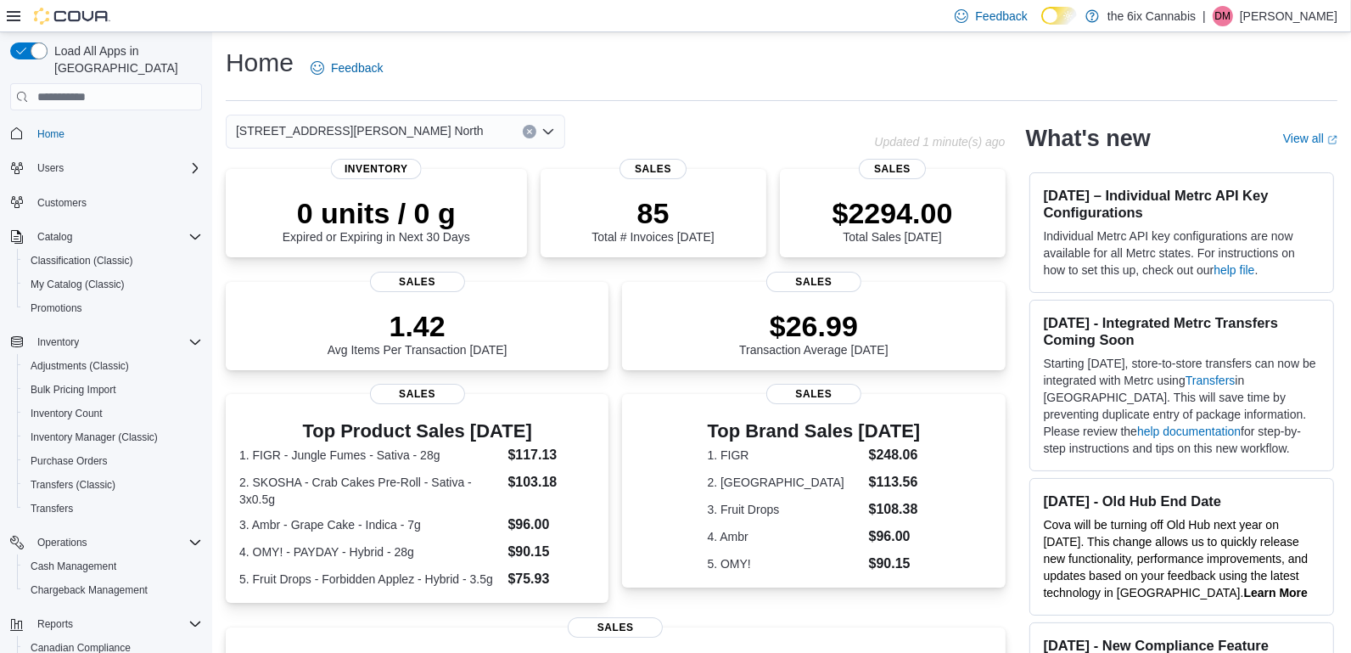
click at [430, 142] on div "[STREET_ADDRESS][PERSON_NAME] North" at bounding box center [395, 132] width 339 height 34
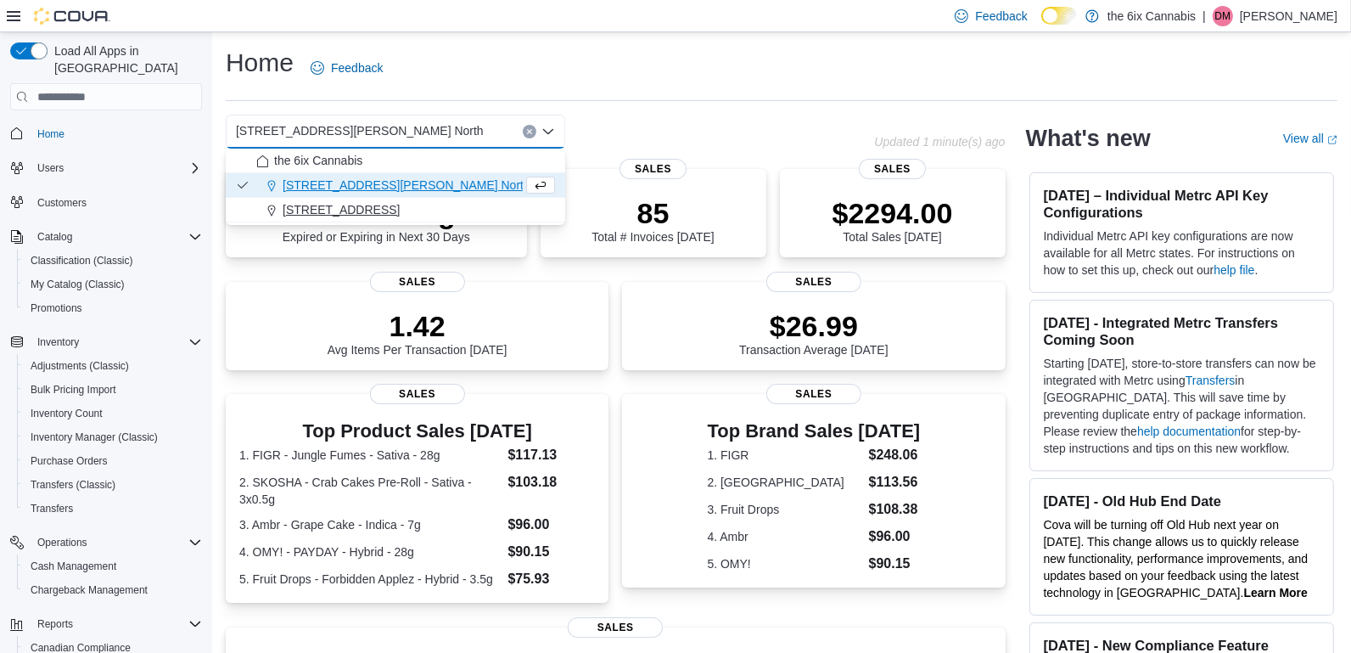
click at [395, 204] on div "[STREET_ADDRESS]" at bounding box center [405, 209] width 299 height 17
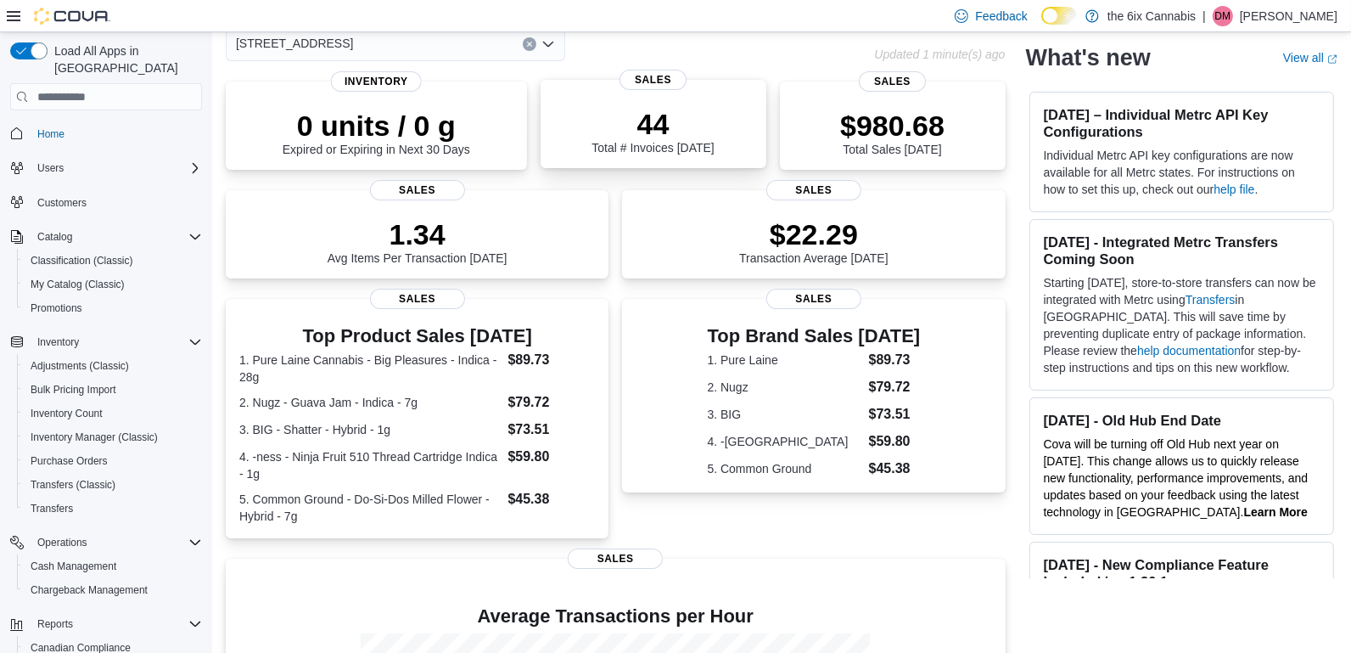
scroll to position [352, 0]
